Goal: Task Accomplishment & Management: Manage account settings

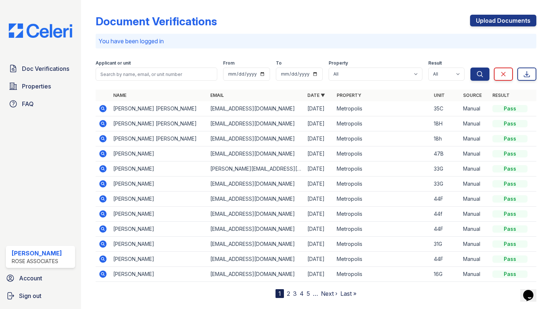
click at [105, 109] on icon at bounding box center [102, 108] width 7 height 7
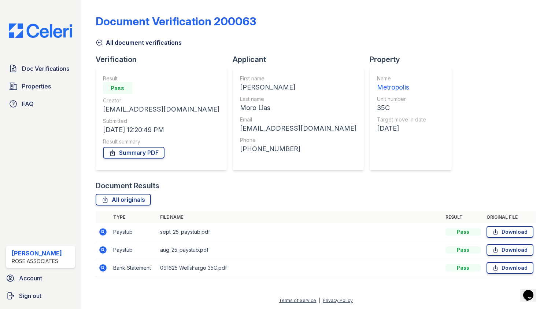
click at [98, 43] on icon at bounding box center [98, 42] width 5 height 5
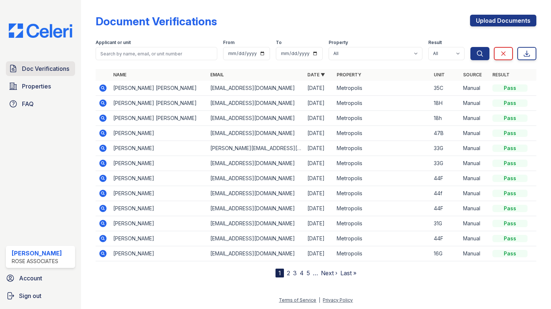
click at [39, 70] on span "Doc Verifications" at bounding box center [45, 68] width 47 height 9
click at [132, 54] on input "search" at bounding box center [157, 53] width 122 height 13
click at [41, 27] on img at bounding box center [40, 30] width 75 height 14
click at [25, 69] on span "Doc Verifications" at bounding box center [45, 68] width 47 height 9
click at [33, 253] on div "[PERSON_NAME]" at bounding box center [37, 253] width 50 height 9
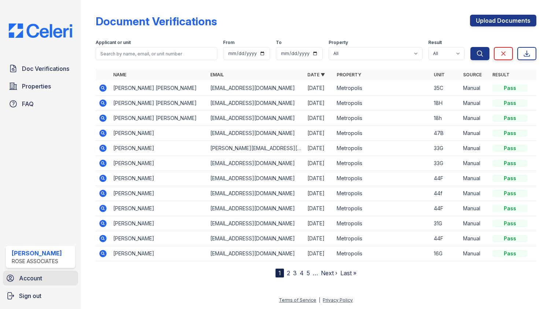
click at [31, 278] on span "Account" at bounding box center [30, 277] width 23 height 9
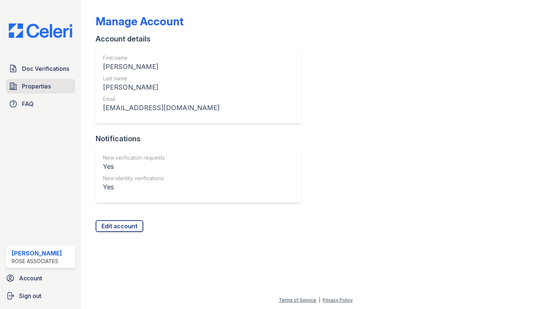
click at [30, 81] on link "Properties" at bounding box center [40, 86] width 69 height 15
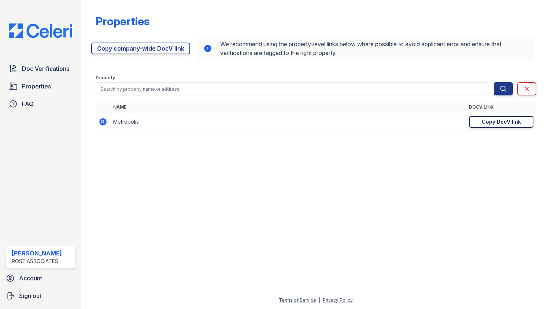
click at [490, 120] on div "Copy DocV link" at bounding box center [501, 121] width 39 height 7
click at [120, 45] on link "Copy company-wide DocV link" at bounding box center [140, 49] width 99 height 12
click at [25, 67] on span "Doc Verifications" at bounding box center [45, 68] width 47 height 9
